Goal: Task Accomplishment & Management: Manage account settings

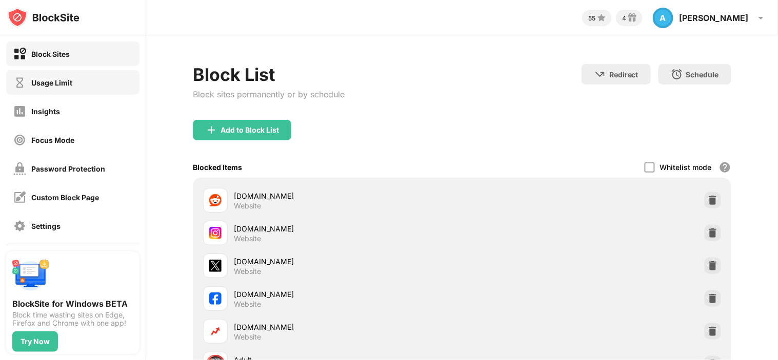
click at [46, 83] on div "Usage Limit" at bounding box center [51, 82] width 41 height 9
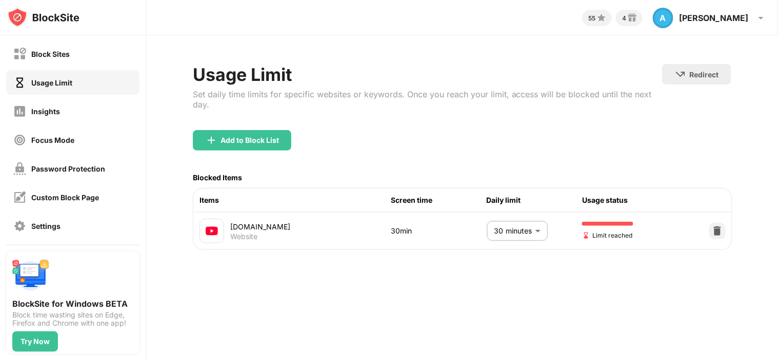
click at [508, 229] on body "Block Sites Usage Limit Insights Focus Mode Password Protection Custom Block Pa…" at bounding box center [389, 180] width 778 height 360
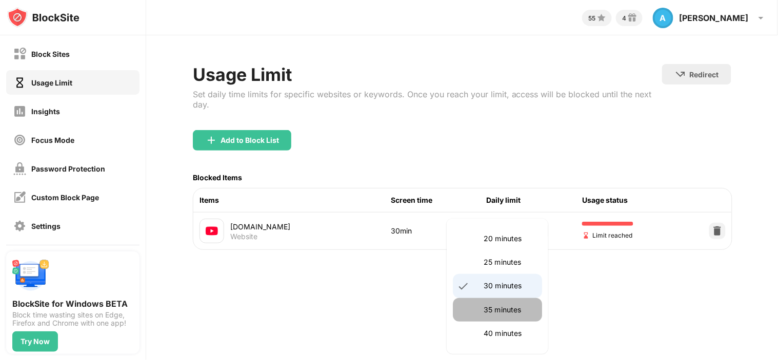
click at [516, 304] on p "35 minutes" at bounding box center [509, 309] width 52 height 11
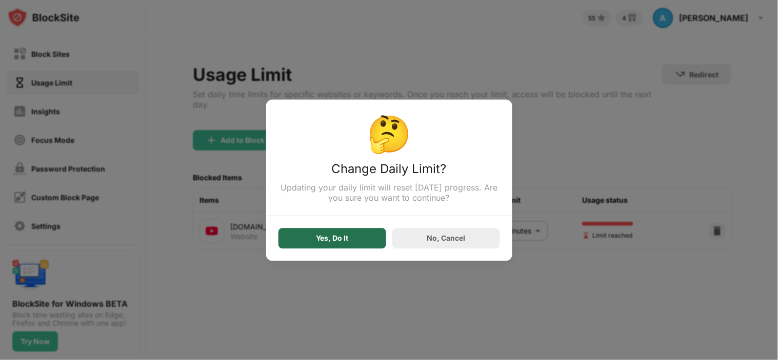
click at [379, 233] on div "Yes, Do It" at bounding box center [332, 238] width 108 height 21
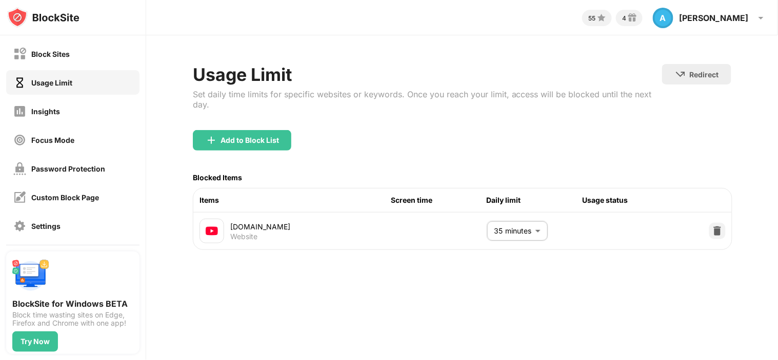
click at [518, 236] on body "Block Sites Usage Limit Insights Focus Mode Password Protection Custom Block Pa…" at bounding box center [389, 180] width 778 height 360
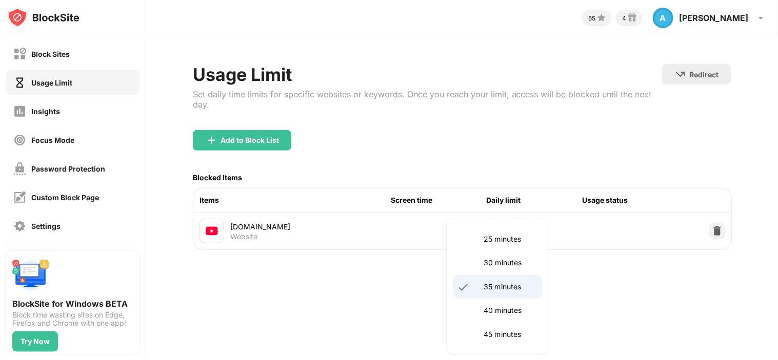
click at [503, 264] on p "30 minutes" at bounding box center [509, 262] width 52 height 11
type input "**"
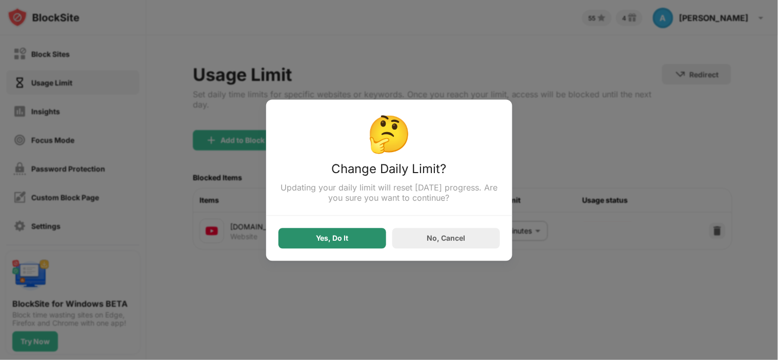
click at [361, 231] on div "Yes, Do It" at bounding box center [332, 238] width 108 height 21
